Goal: Transaction & Acquisition: Purchase product/service

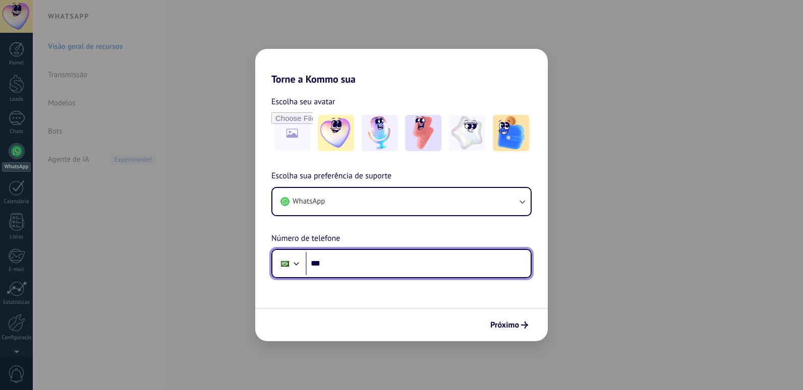
click at [351, 272] on input "***" at bounding box center [418, 263] width 225 height 23
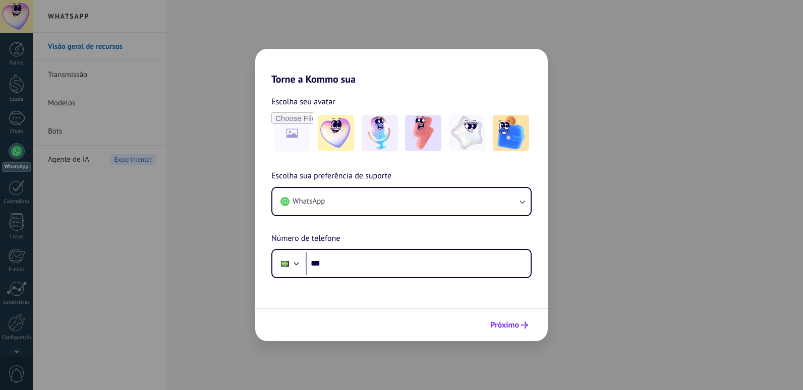
click at [528, 322] on button "Próximo" at bounding box center [509, 325] width 47 height 17
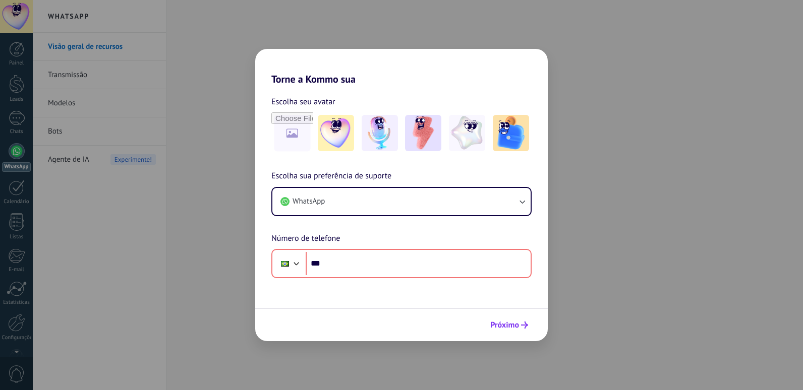
click at [518, 322] on span "Próximo" at bounding box center [504, 325] width 29 height 7
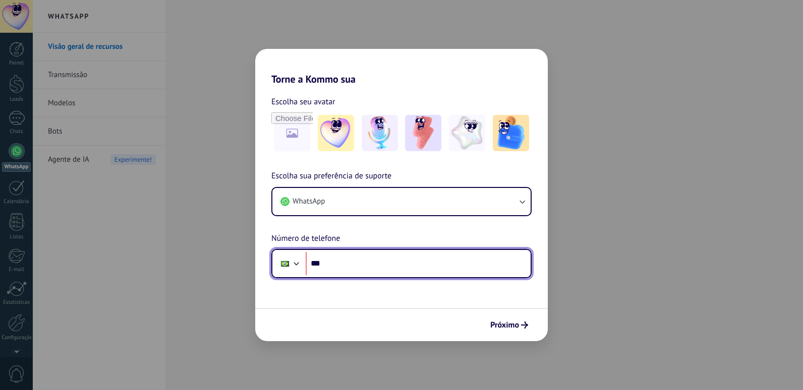
click at [426, 260] on input "***" at bounding box center [418, 263] width 225 height 23
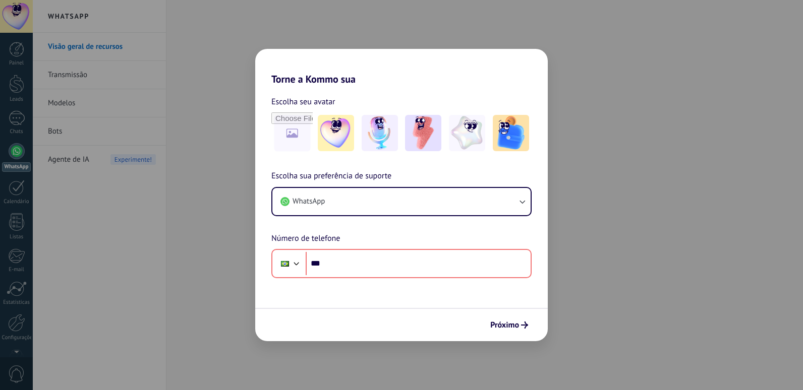
click at [211, 155] on div "Torne a Kommo sua Escolha seu avatar Escolha sua preferência de suporte WhatsAp…" at bounding box center [401, 195] width 803 height 390
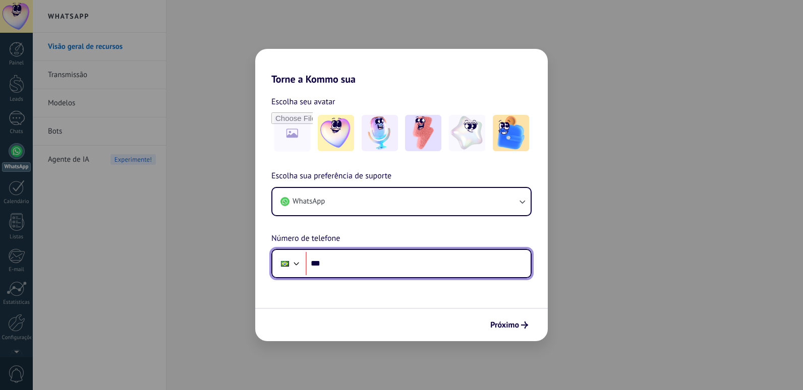
click at [364, 268] on input "***" at bounding box center [418, 263] width 225 height 23
type input "**********"
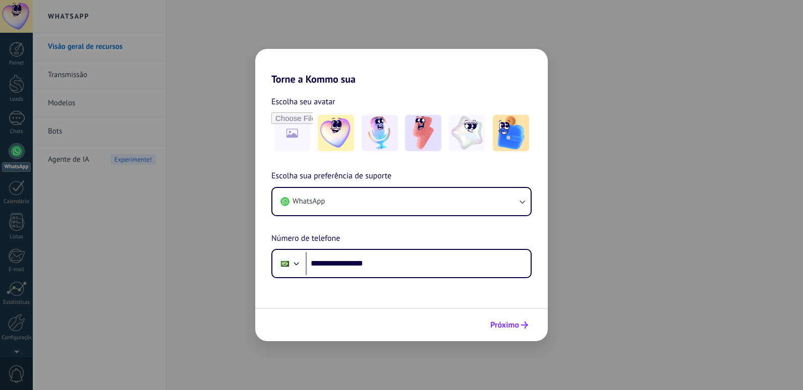
click at [526, 320] on button "Próximo" at bounding box center [509, 325] width 47 height 17
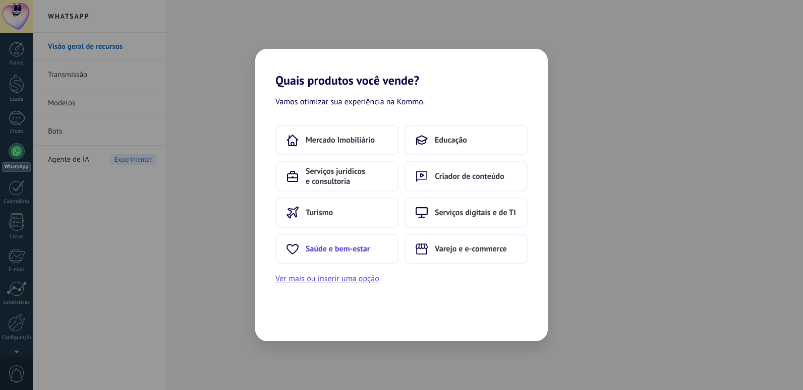
click at [366, 242] on button "Saúde e bem-estar" at bounding box center [336, 249] width 123 height 30
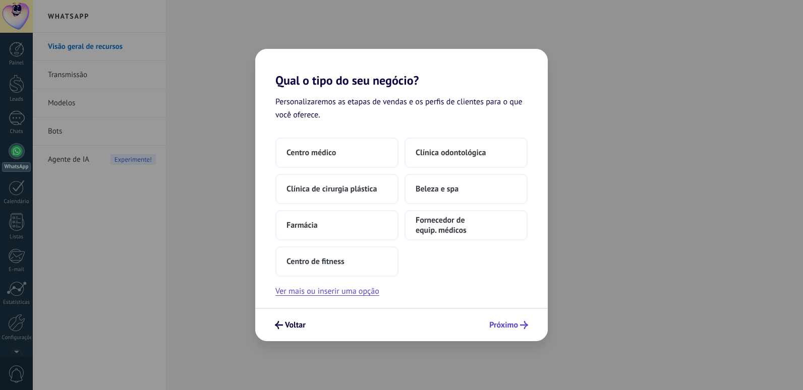
click at [514, 329] on span "Próximo" at bounding box center [503, 325] width 29 height 7
click at [514, 326] on span "Próximo" at bounding box center [503, 325] width 29 height 7
click at [307, 155] on span "Centro médico" at bounding box center [311, 153] width 49 height 10
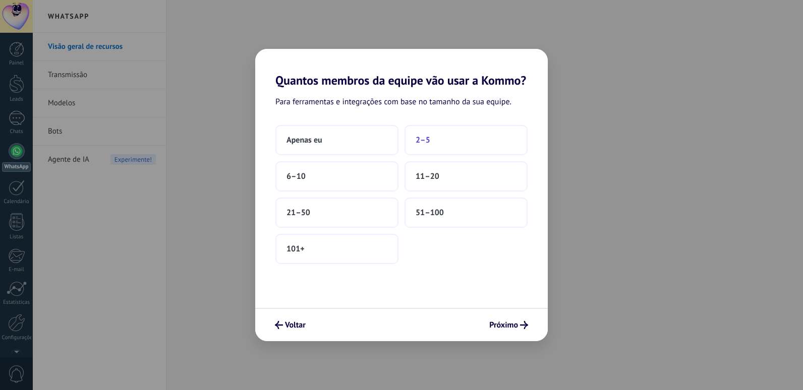
click at [462, 142] on button "2–5" at bounding box center [466, 140] width 123 height 30
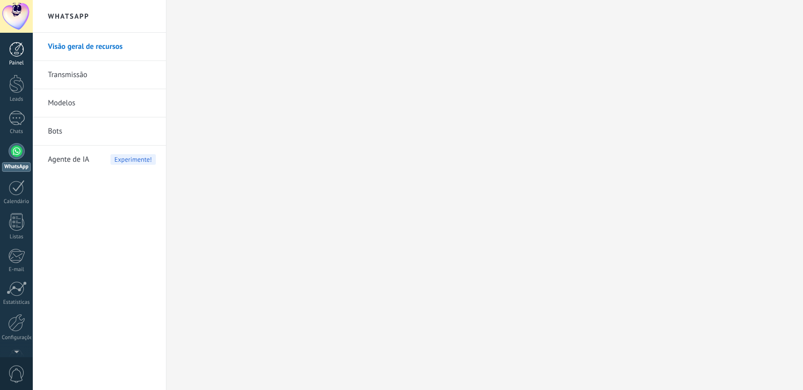
click at [16, 50] on div at bounding box center [16, 49] width 15 height 15
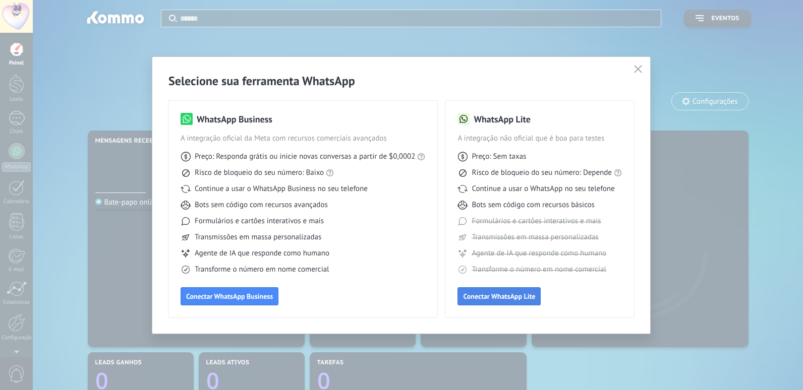
click at [532, 295] on span "Conectar WhatsApp Lite" at bounding box center [499, 296] width 72 height 7
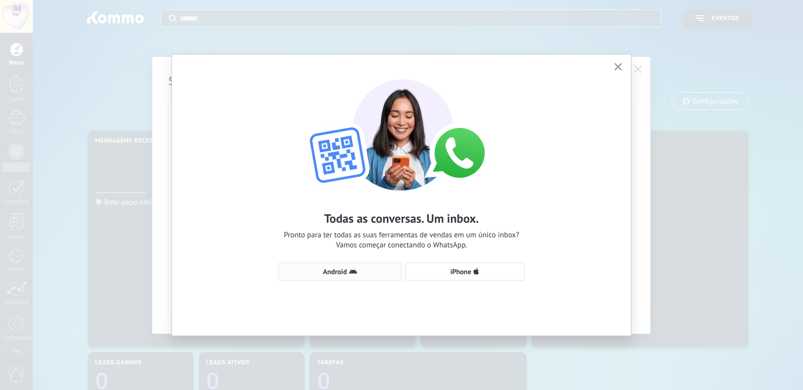
click at [388, 275] on span "Android" at bounding box center [340, 272] width 112 height 8
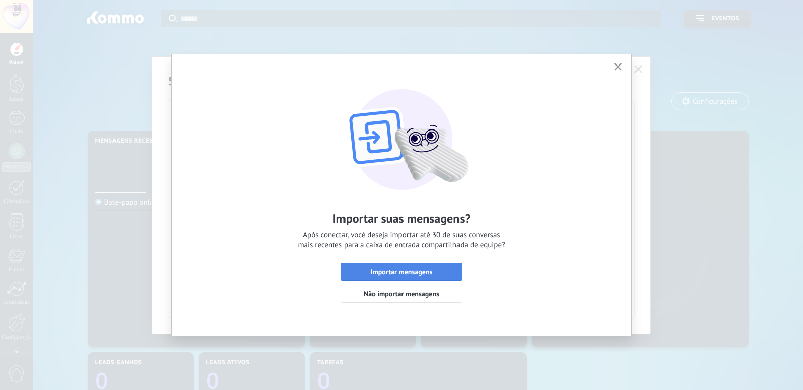
click at [391, 275] on span "Importar mensagens" at bounding box center [402, 271] width 62 height 7
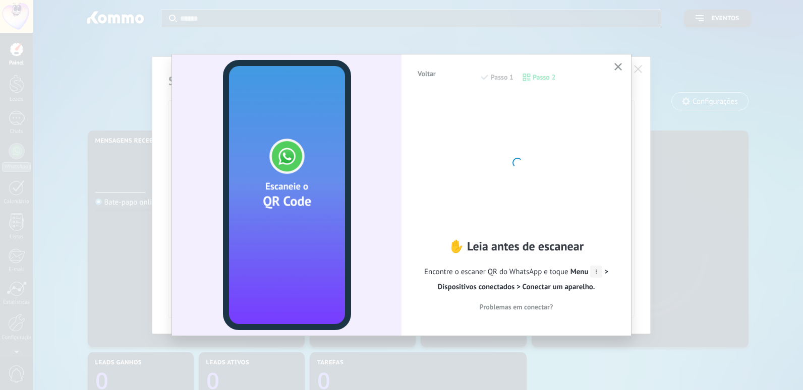
click at [617, 69] on use "button" at bounding box center [618, 67] width 8 height 8
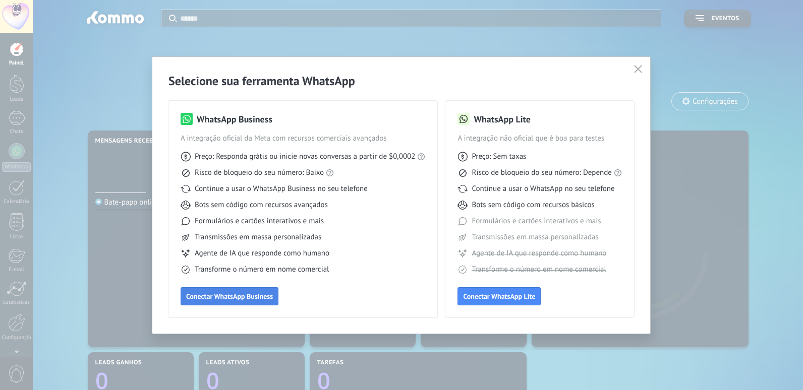
click at [226, 294] on span "Conectar WhatsApp Business" at bounding box center [229, 296] width 87 height 7
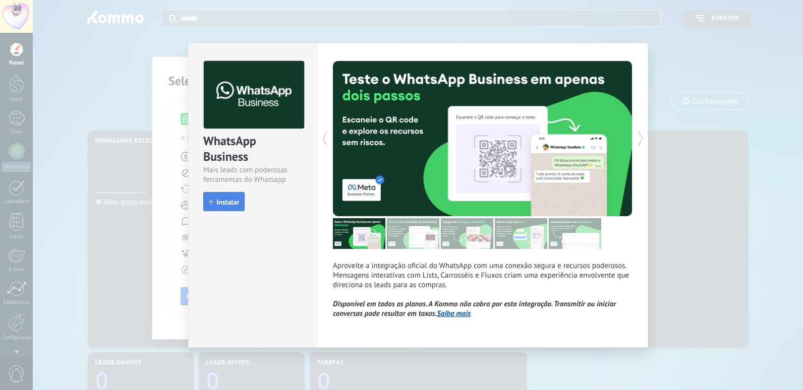
click at [226, 202] on span "Instalar" at bounding box center [227, 202] width 23 height 7
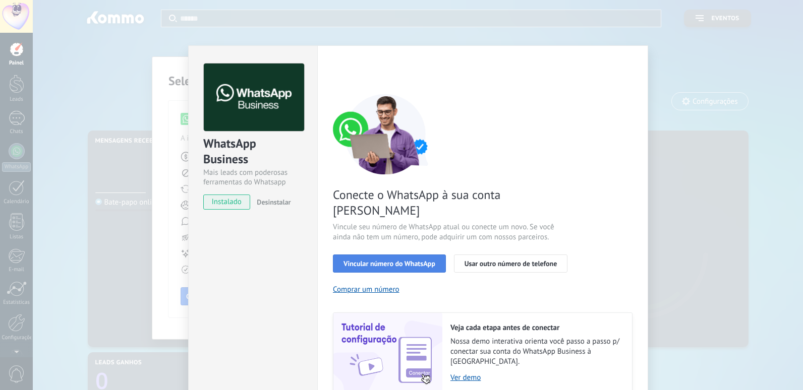
click at [412, 260] on span "Vincular número do WhatsApp" at bounding box center [390, 263] width 92 height 7
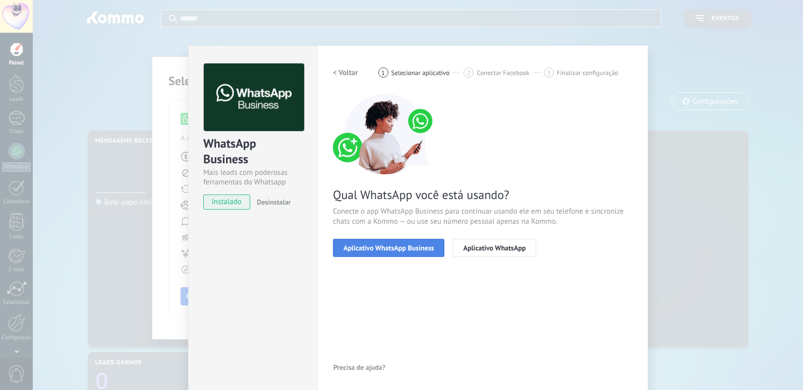
click at [422, 246] on span "Aplicativo WhatsApp Business" at bounding box center [389, 248] width 90 height 7
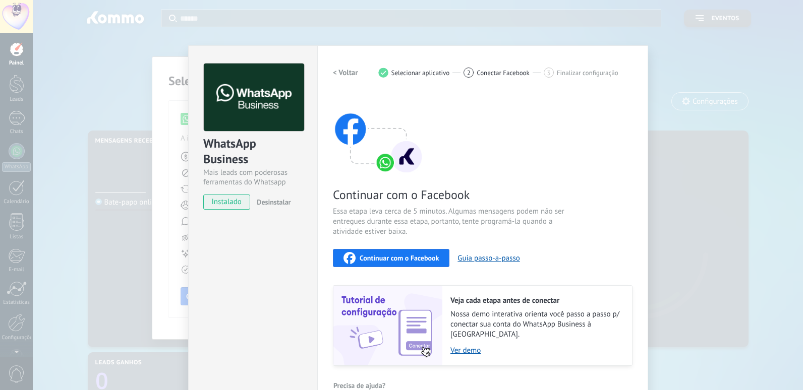
click at [668, 46] on div "WhatsApp Business Mais leads com poderosas ferramentas do Whatsapp instalado De…" at bounding box center [418, 195] width 770 height 390
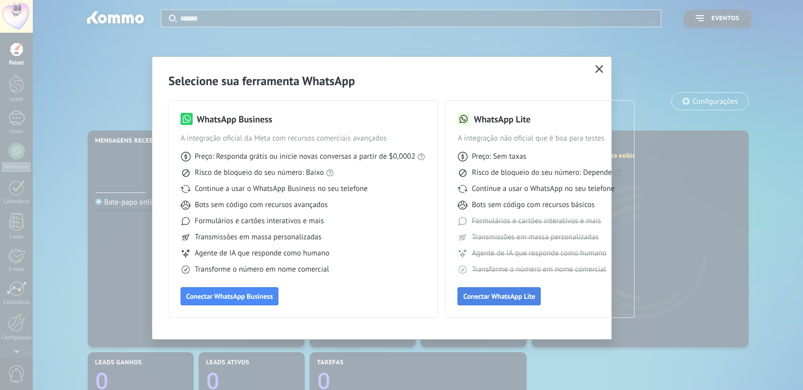
click at [517, 301] on button "Conectar WhatsApp Lite" at bounding box center [499, 297] width 83 height 18
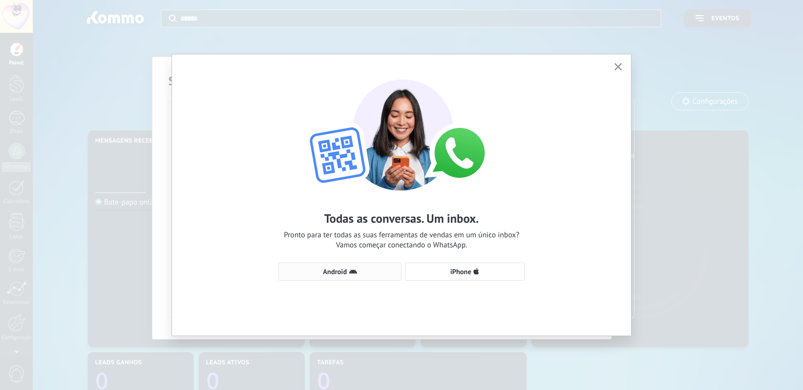
click at [380, 276] on button "Android" at bounding box center [339, 272] width 123 height 18
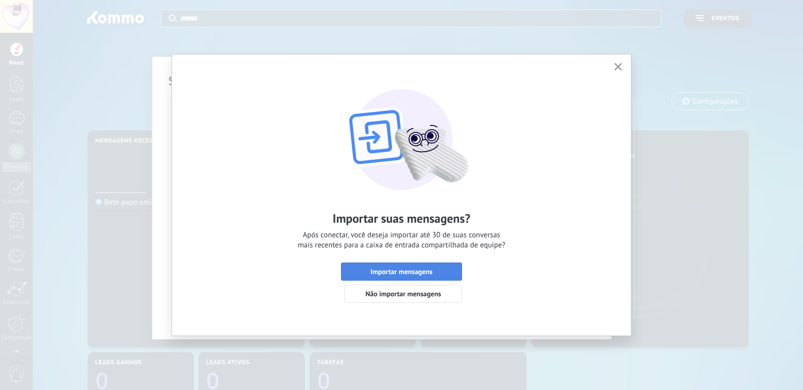
click at [380, 275] on span "Importar mensagens" at bounding box center [402, 271] width 62 height 7
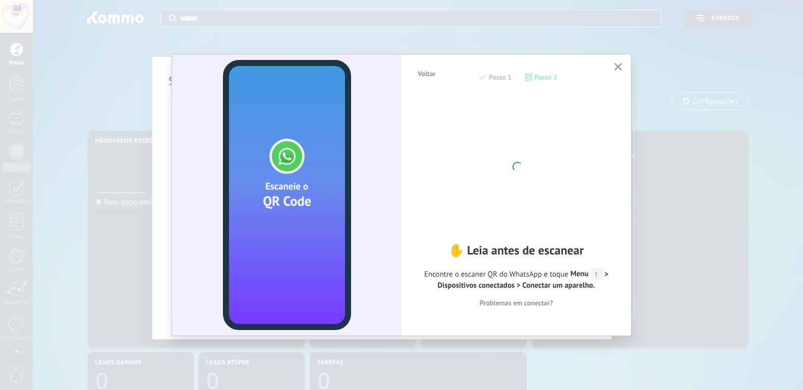
click at [622, 69] on button "button" at bounding box center [618, 68] width 13 height 14
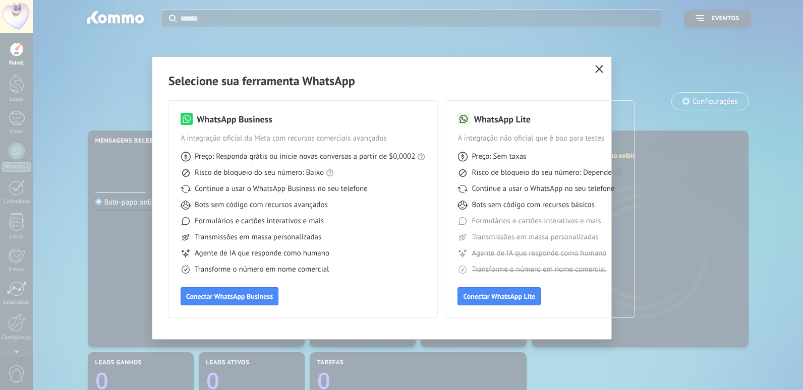
click at [602, 67] on use "button" at bounding box center [600, 69] width 8 height 8
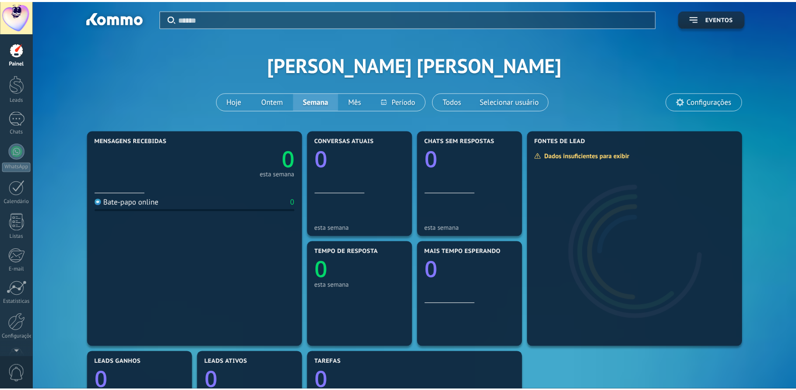
scroll to position [29, 0]
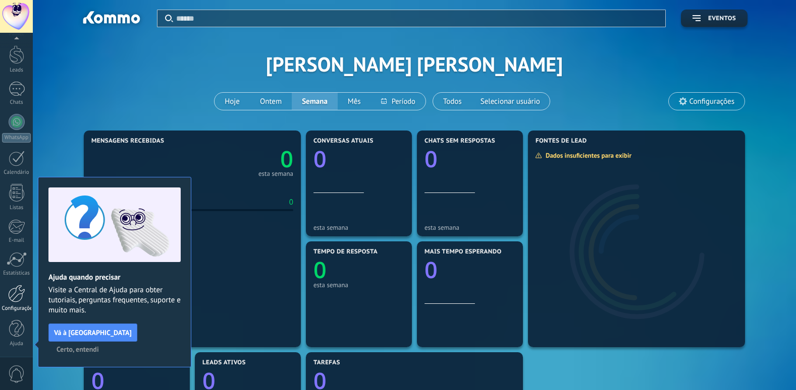
click at [13, 288] on div at bounding box center [16, 294] width 17 height 18
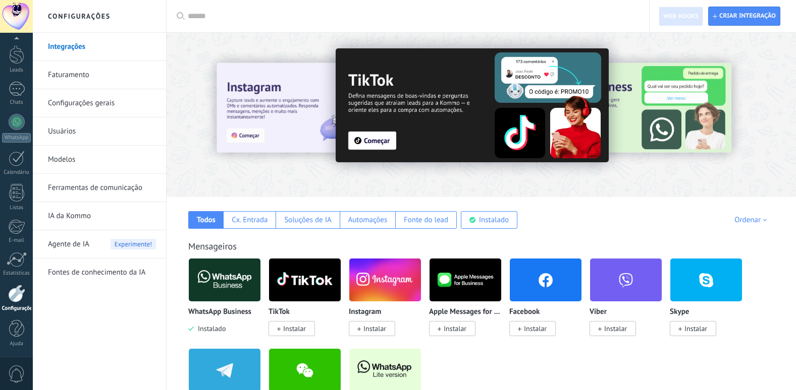
click at [69, 160] on link "Modelos" at bounding box center [102, 160] width 108 height 28
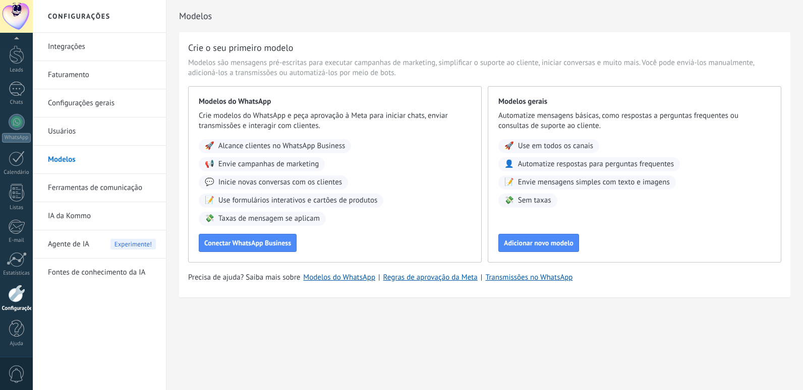
click at [89, 15] on h2 "Configurações" at bounding box center [99, 16] width 108 height 33
click at [90, 102] on link "Configurações gerais" at bounding box center [102, 103] width 108 height 28
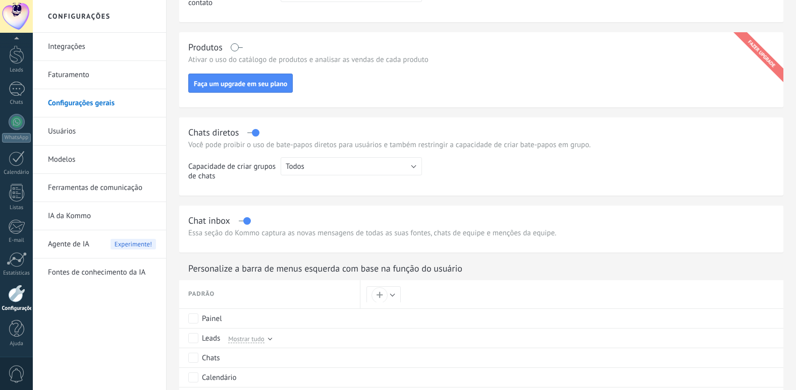
scroll to position [267, 0]
click at [284, 88] on span "Faça um upgrade em seu plano" at bounding box center [240, 84] width 93 height 7
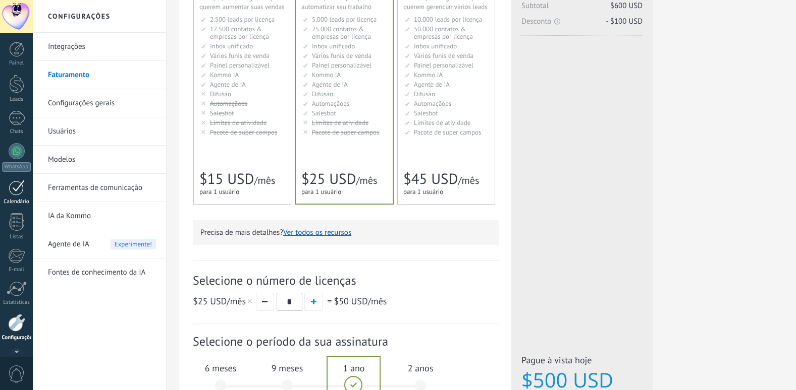
scroll to position [29, 0]
click at [310, 301] on button "button" at bounding box center [313, 302] width 18 height 18
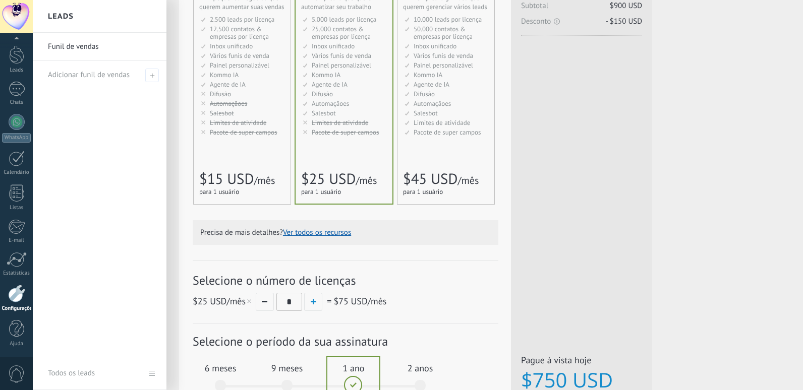
click at [314, 303] on div at bounding box center [434, 195] width 803 height 390
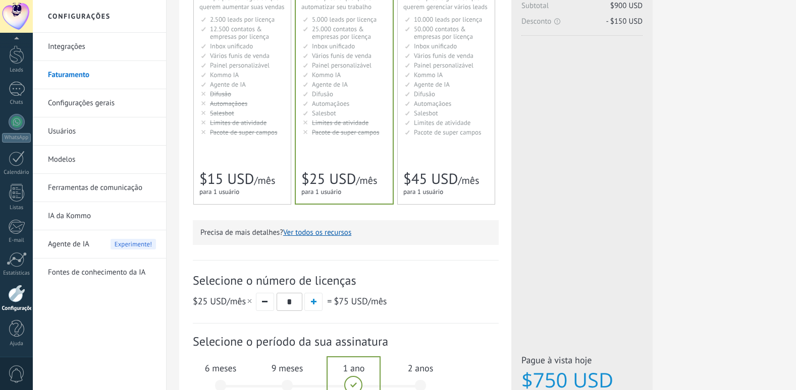
click at [314, 303] on span "button" at bounding box center [314, 302] width 6 height 6
type input "*"
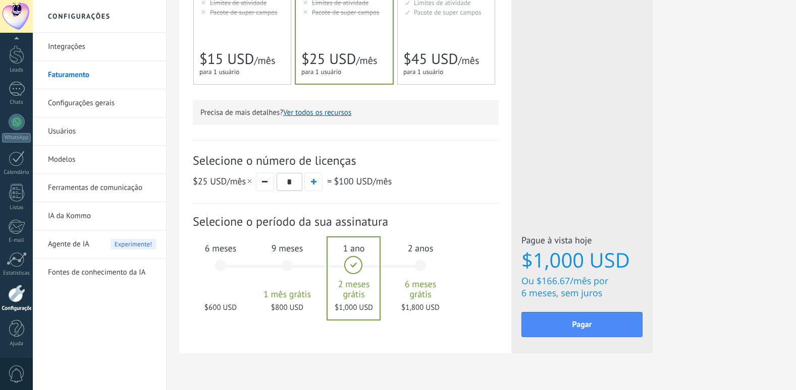
scroll to position [293, 0]
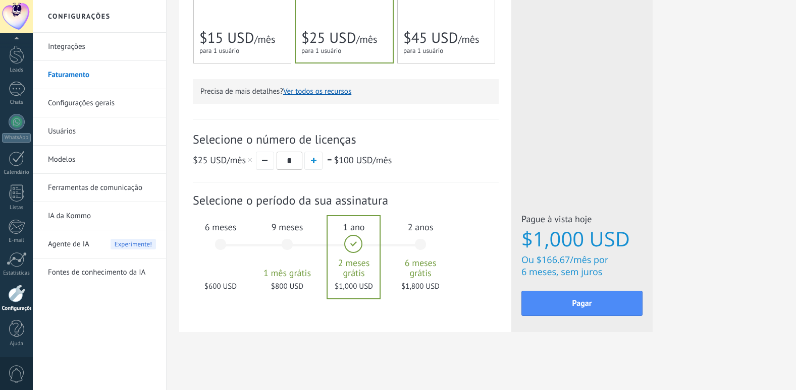
click at [221, 247] on div "6 meses $600 USD" at bounding box center [220, 249] width 54 height 71
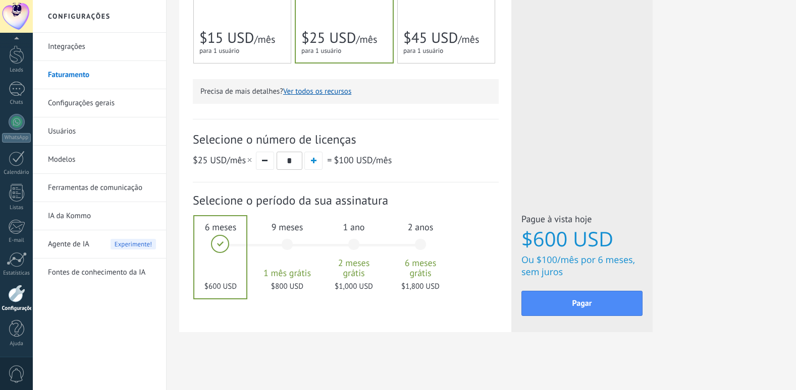
click at [356, 243] on div "1 ano 2 meses grátis $1,000 USD" at bounding box center [353, 249] width 54 height 71
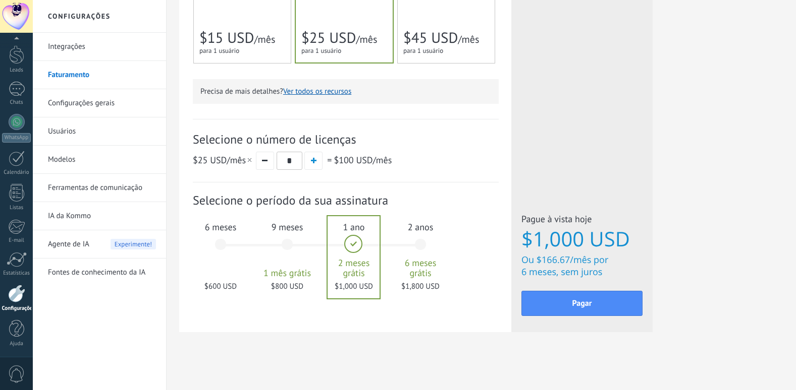
click at [220, 247] on div "6 meses $600 USD" at bounding box center [220, 249] width 54 height 71
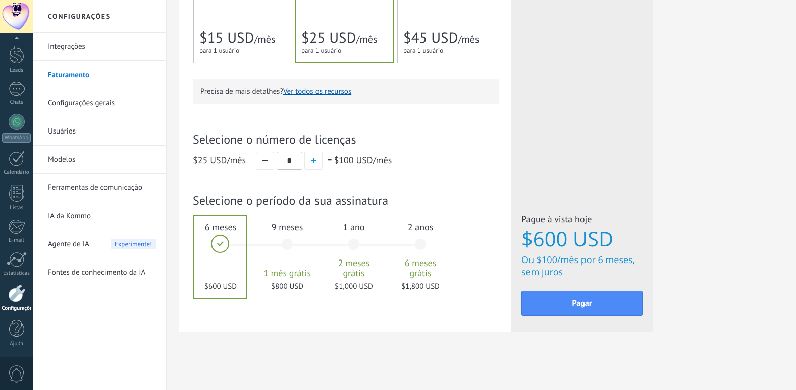
click at [287, 246] on div "9 meses 1 mês grátis $800 USD" at bounding box center [287, 249] width 54 height 71
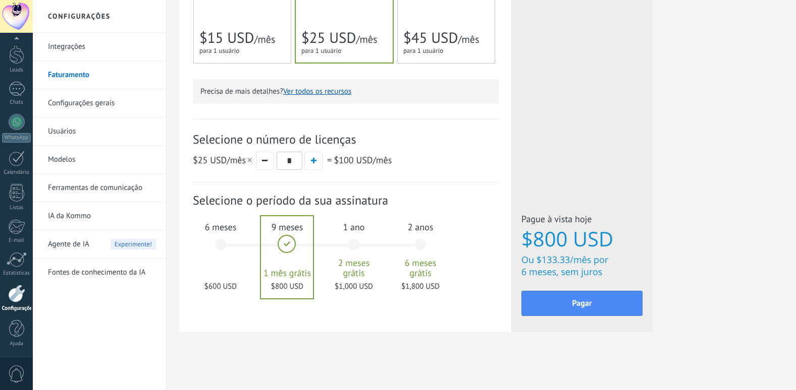
click at [418, 246] on div "2 anos 6 meses grátis $1,800 USD" at bounding box center [420, 249] width 54 height 71
